Goal: Task Accomplishment & Management: Manage account settings

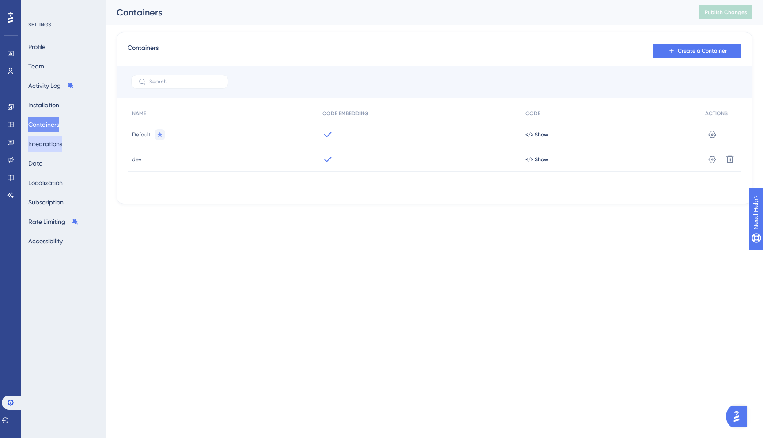
click at [58, 146] on button "Integrations" at bounding box center [45, 144] width 34 height 16
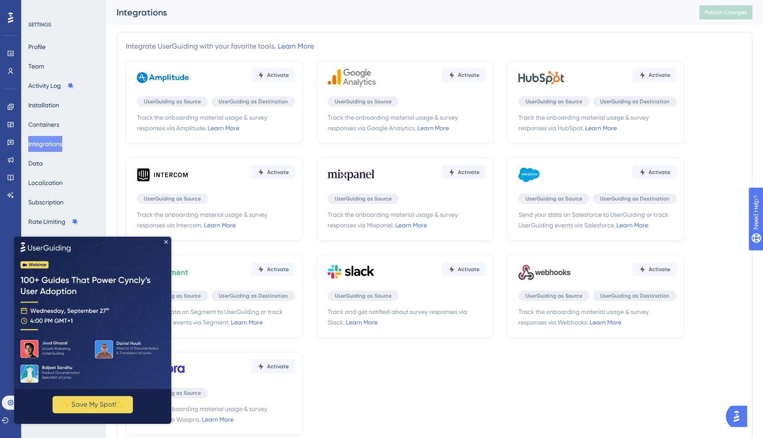
click at [58, 162] on div "Profile Team Activity Log Installation Containers Integrations Data Localizatio…" at bounding box center [64, 144] width 72 height 210
click at [166, 242] on icon "Close Preview" at bounding box center [166, 242] width 4 height 4
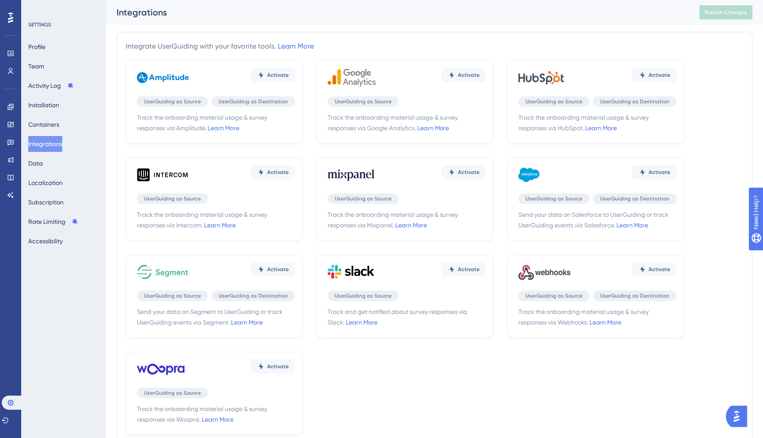
click at [70, 166] on div "Profile Team Activity Log Installation Containers Integrations Data Localizatio…" at bounding box center [64, 144] width 72 height 210
click at [24, 163] on div "SETTINGS Profile Team Activity Log Installation Containers Integrations Data Lo…" at bounding box center [63, 219] width 85 height 438
click at [38, 163] on button "Data" at bounding box center [35, 163] width 15 height 16
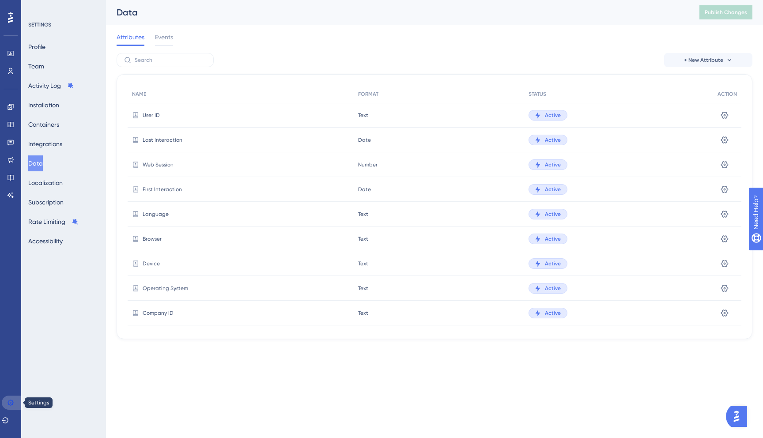
click at [9, 401] on icon at bounding box center [11, 403] width 6 height 6
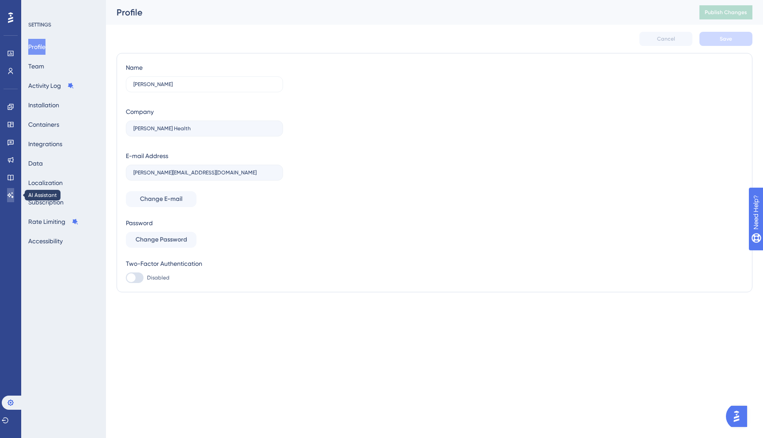
click at [10, 196] on icon at bounding box center [10, 195] width 7 height 7
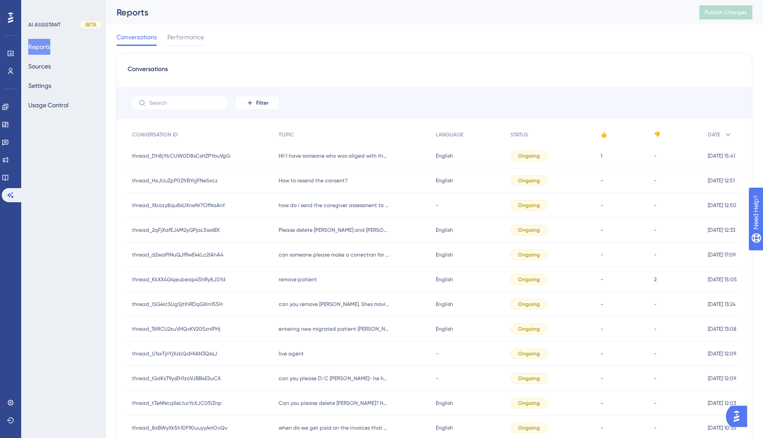
click at [43, 57] on div "Reports Sources Settings Usage Control" at bounding box center [64, 76] width 72 height 74
click at [43, 66] on button "Sources" at bounding box center [39, 66] width 23 height 16
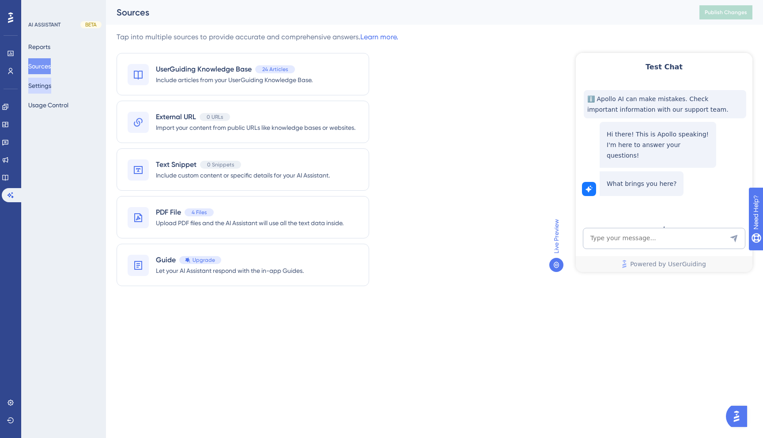
click at [51, 86] on button "Settings" at bounding box center [39, 86] width 23 height 16
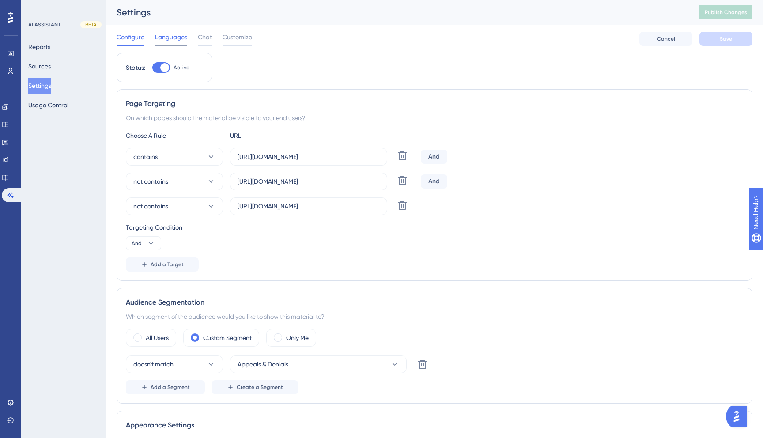
click at [180, 37] on span "Languages" at bounding box center [171, 37] width 32 height 11
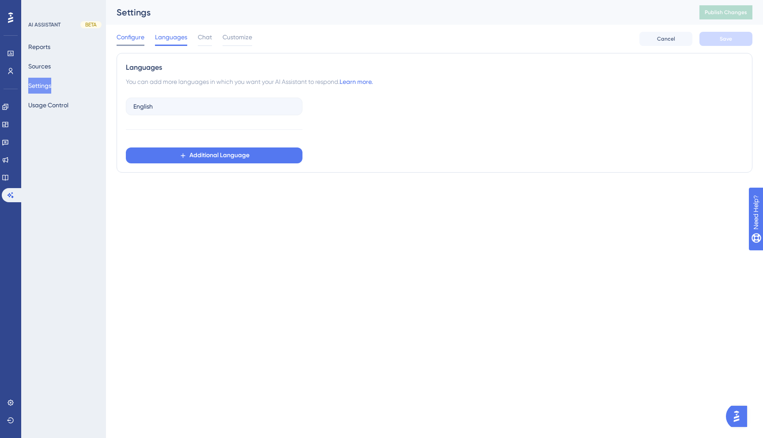
click at [136, 40] on span "Configure" at bounding box center [131, 37] width 28 height 11
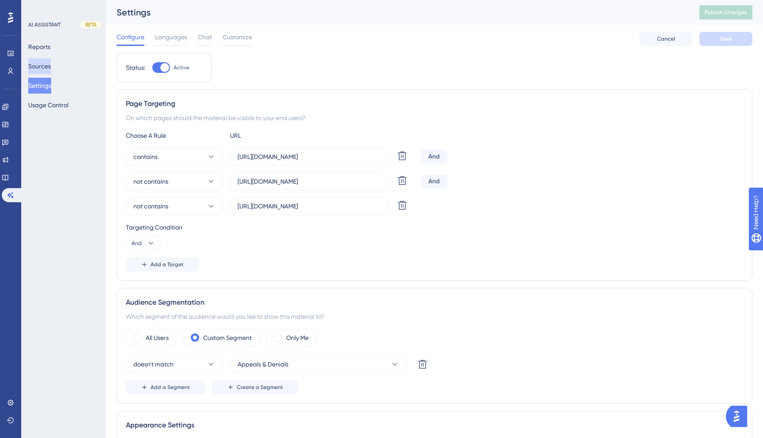
click at [49, 62] on button "Sources" at bounding box center [39, 66] width 23 height 16
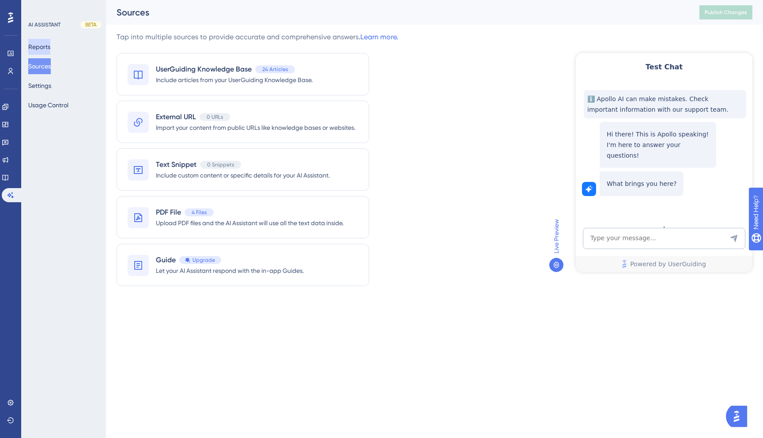
click at [50, 46] on button "Reports" at bounding box center [39, 47] width 22 height 16
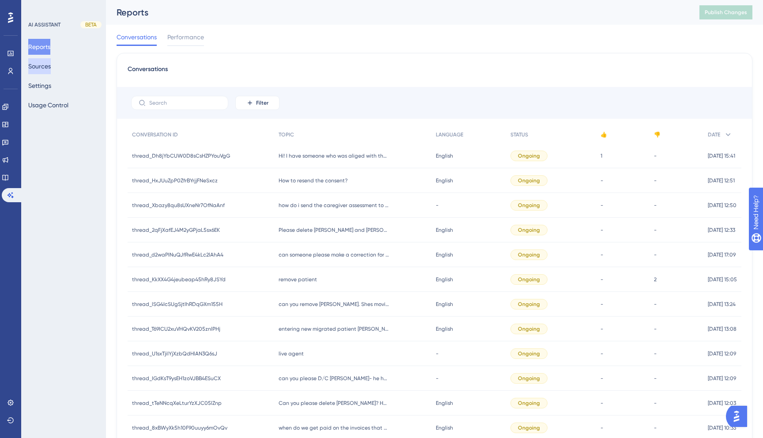
click at [46, 65] on button "Sources" at bounding box center [39, 66] width 23 height 16
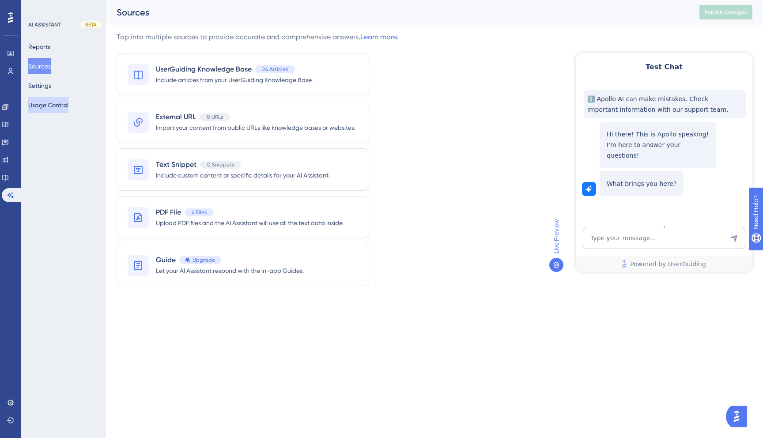
click at [48, 98] on button "Usage Control" at bounding box center [48, 105] width 40 height 16
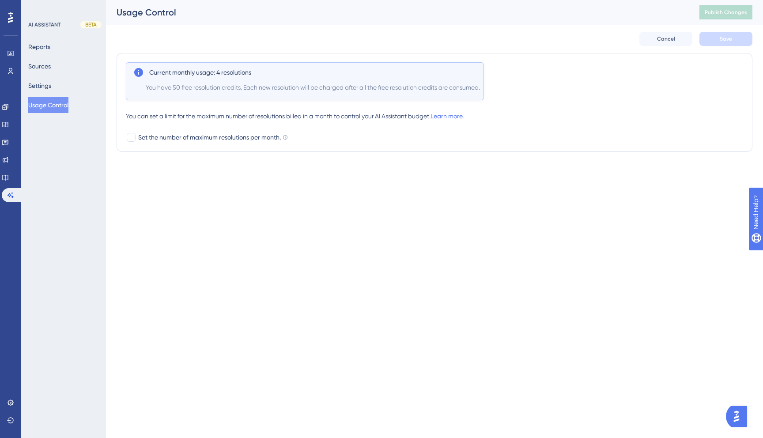
click at [53, 77] on div "Reports Sources Settings Usage Control" at bounding box center [64, 76] width 72 height 74
click at [47, 86] on button "Settings" at bounding box center [39, 86] width 23 height 16
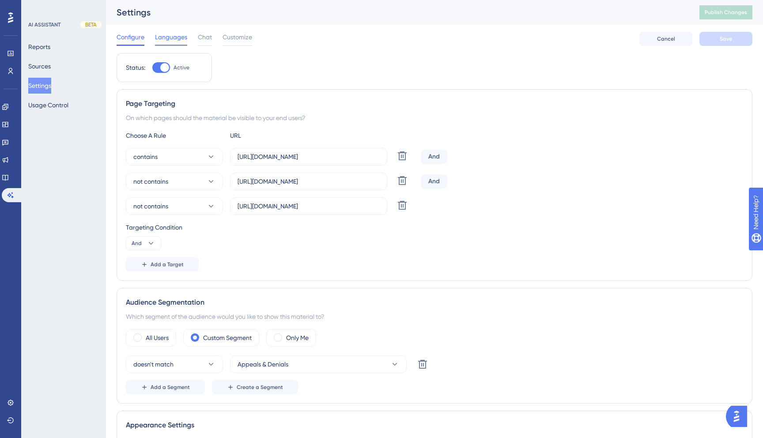
click at [172, 41] on span "Languages" at bounding box center [171, 37] width 32 height 11
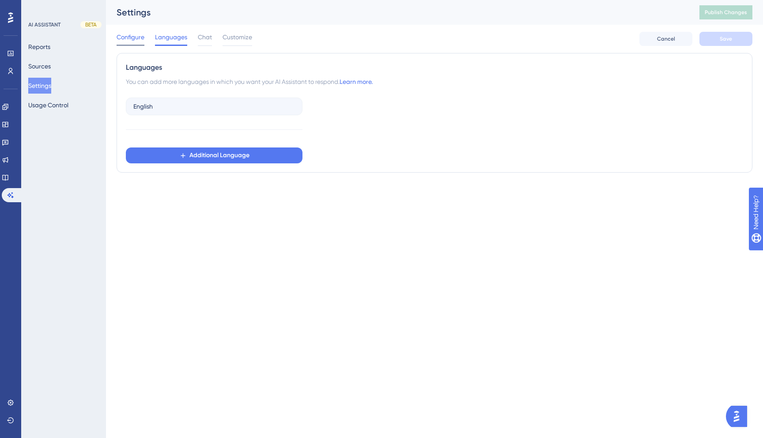
click at [125, 35] on span "Configure" at bounding box center [131, 37] width 28 height 11
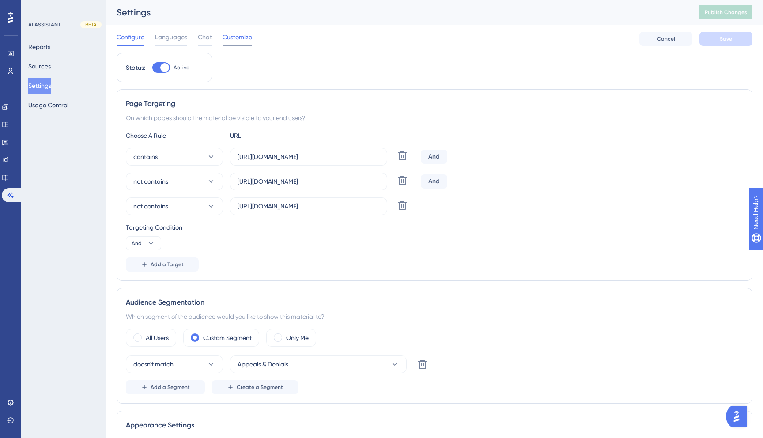
click at [234, 38] on span "Customize" at bounding box center [238, 37] width 30 height 11
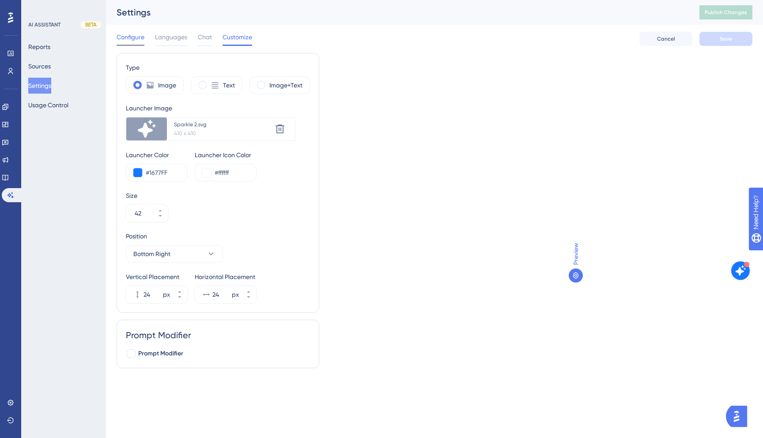
click at [141, 36] on span "Configure" at bounding box center [131, 37] width 28 height 11
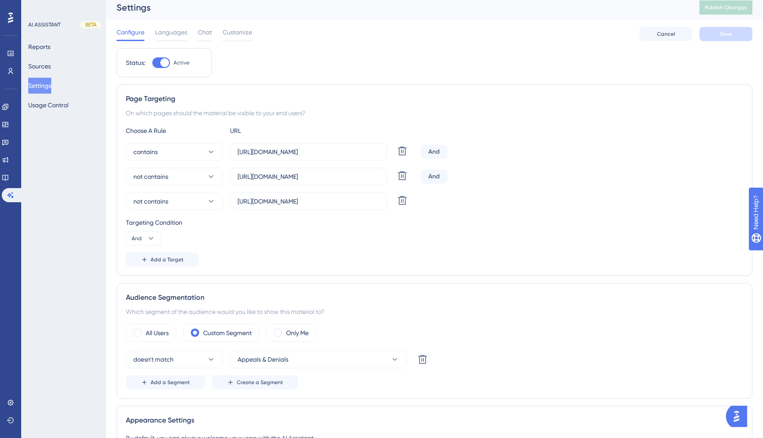
scroll to position [3, 0]
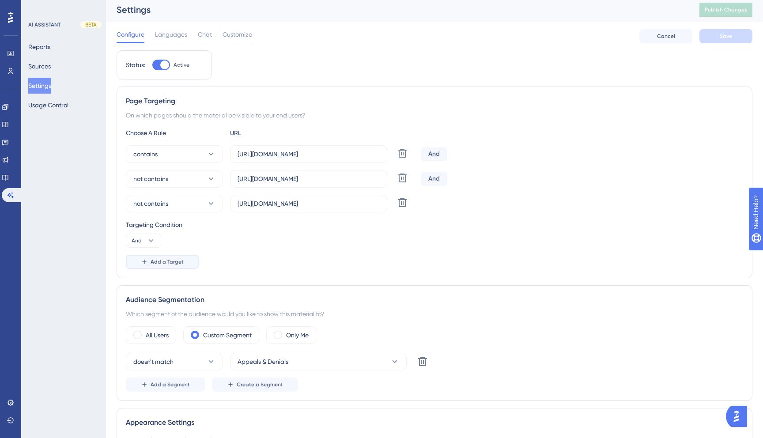
click at [179, 263] on span "Add a Target" at bounding box center [167, 261] width 33 height 7
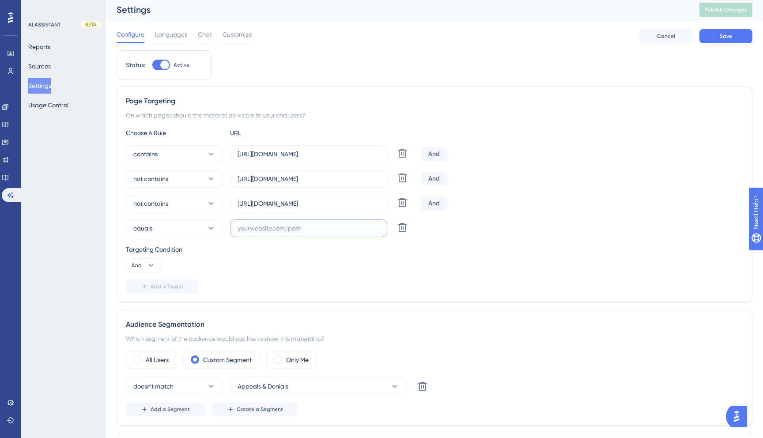
click at [269, 229] on input "text" at bounding box center [309, 229] width 142 height 10
type input "h"
type input "localhost:3000"
click at [317, 267] on div "Targeting Condition And" at bounding box center [435, 258] width 618 height 28
click at [338, 232] on input "localhost:3000" at bounding box center [309, 229] width 142 height 10
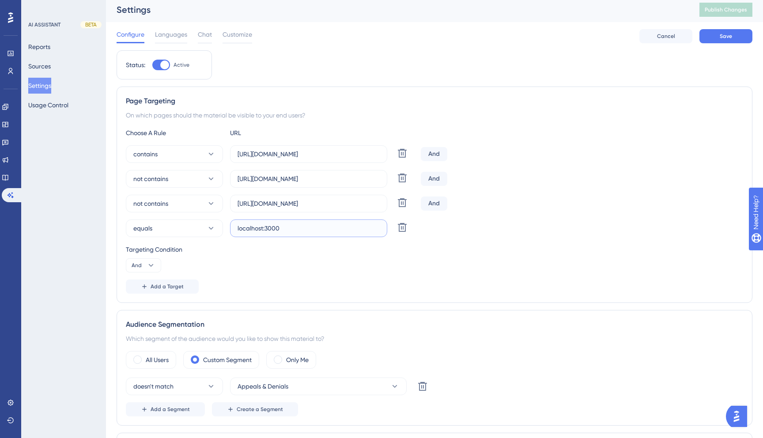
scroll to position [0, 0]
